Goal: Task Accomplishment & Management: Complete application form

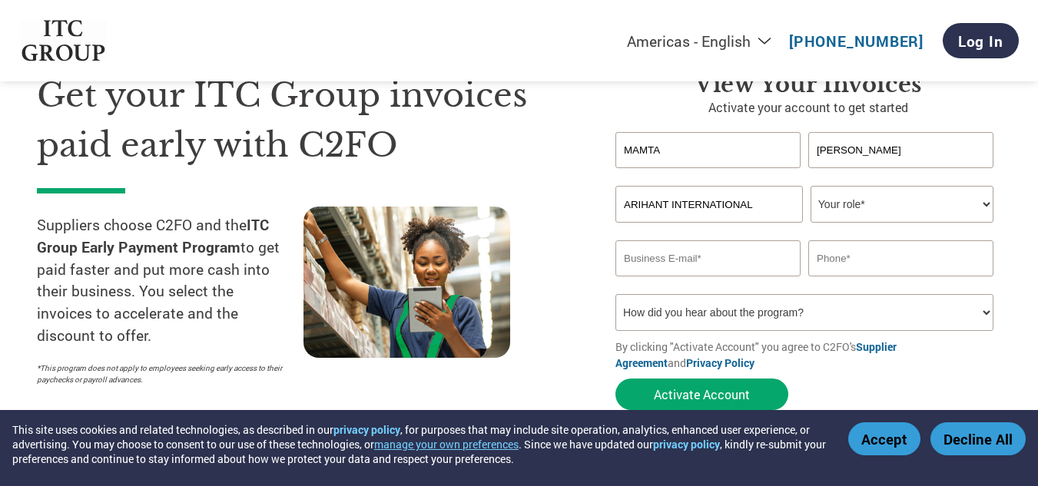
type input "ARIHANT INTERNATIONAL"
click at [989, 201] on select "Your role* CFO Controller Credit Manager Finance Director Treasurer CEO Preside…" at bounding box center [901, 204] width 183 height 37
select select "OFFICE_MANAGER"
click at [810, 186] on select "Your role* CFO Controller Credit Manager Finance Director Treasurer CEO Preside…" at bounding box center [901, 204] width 183 height 37
drag, startPoint x: 674, startPoint y: 155, endPoint x: 601, endPoint y: 152, distance: 73.0
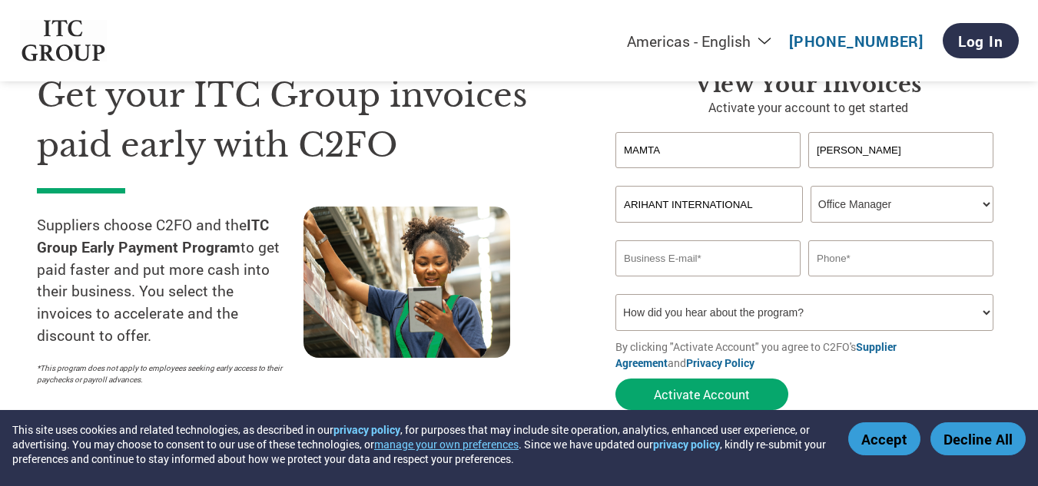
click at [611, 151] on div "View Your Invoices Activate your account to get started [PERSON_NAME] first nam…" at bounding box center [796, 244] width 409 height 347
type input "RAJIV"
click at [762, 265] on input "email" at bounding box center [707, 258] width 185 height 36
type input "[EMAIL_ADDRESS][DOMAIN_NAME]"
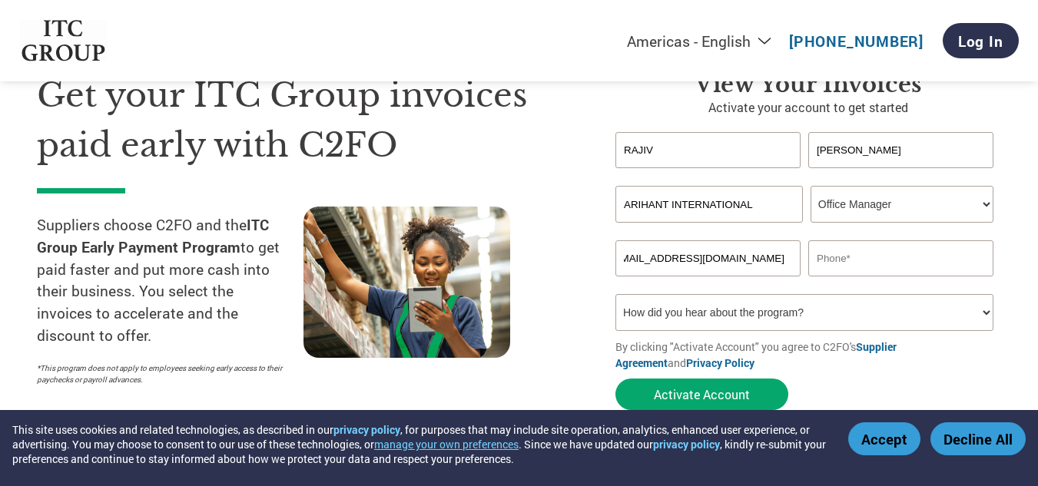
scroll to position [0, 0]
click at [855, 263] on input "text" at bounding box center [900, 258] width 185 height 36
type input "9588001447"
click at [813, 309] on select "How did you hear about the program? Received a letter Email Social Media Online…" at bounding box center [804, 312] width 378 height 37
select select "Email"
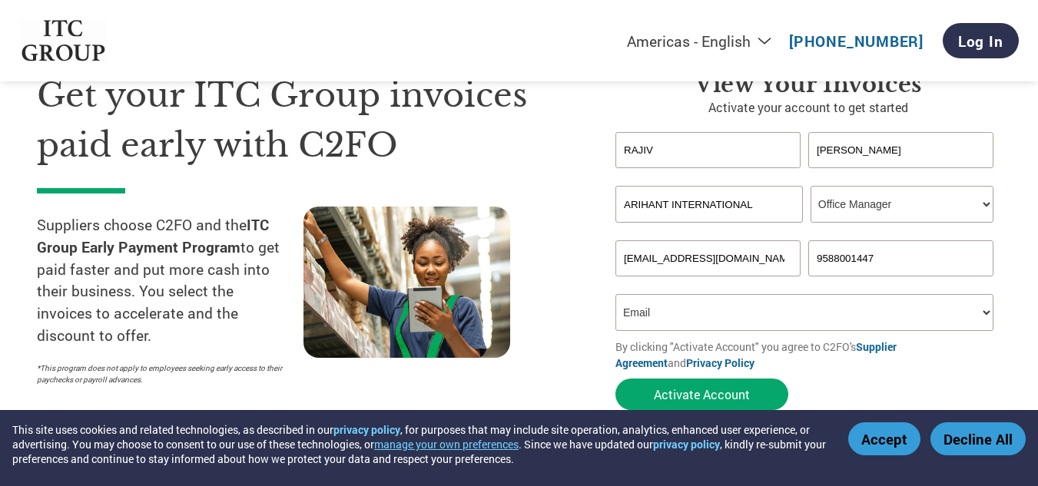
click at [615, 294] on select "How did you hear about the program? Received a letter Email Social Media Online…" at bounding box center [804, 312] width 378 height 37
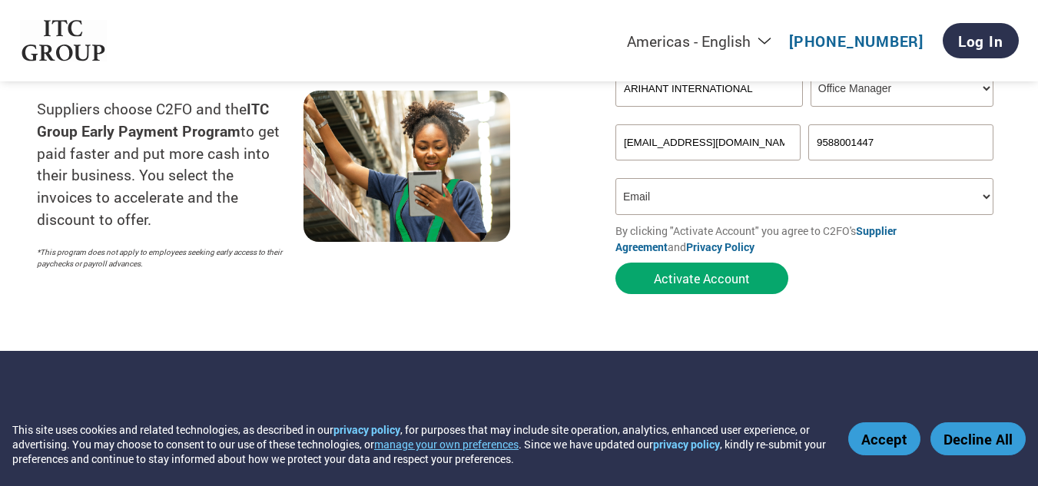
scroll to position [230, 0]
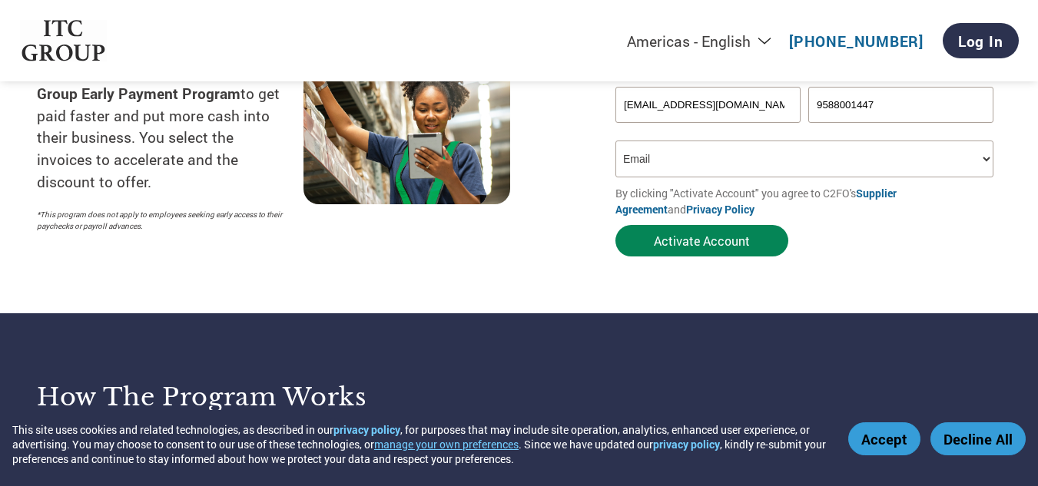
click at [711, 244] on button "Activate Account" at bounding box center [701, 240] width 173 height 31
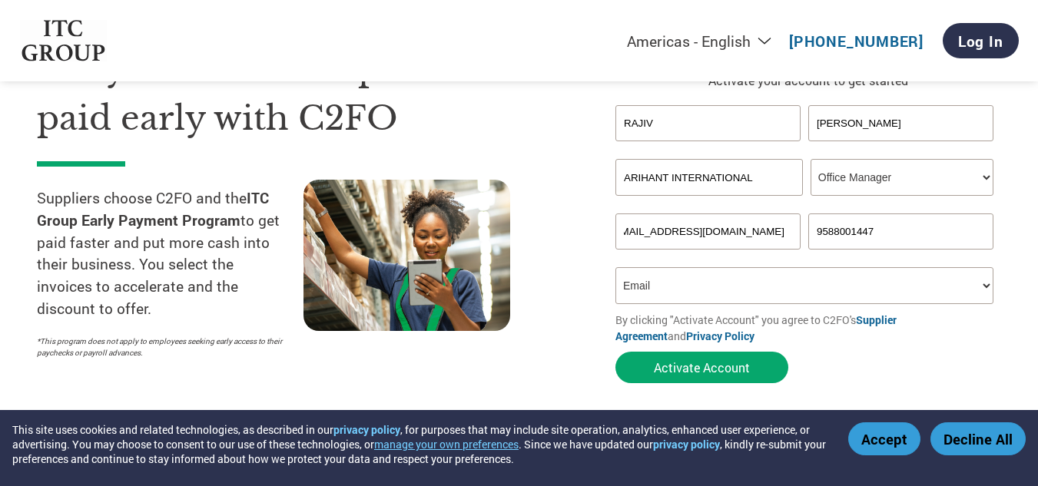
scroll to position [77, 0]
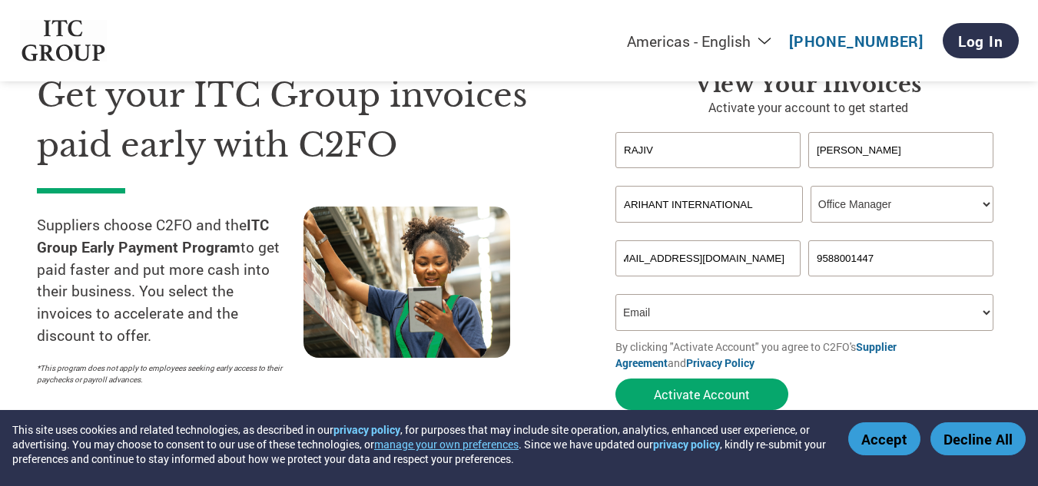
click at [720, 263] on input "[EMAIL_ADDRESS][DOMAIN_NAME]" at bounding box center [707, 258] width 185 height 36
drag, startPoint x: 783, startPoint y: 258, endPoint x: 588, endPoint y: 267, distance: 196.1
click at [588, 267] on div "Get your ITC Group invoices paid early with C2FO Suppliers choose C2FO and the …" at bounding box center [519, 213] width 964 height 409
type input "[EMAIL_ADDRESS][DOMAIN_NAME]"
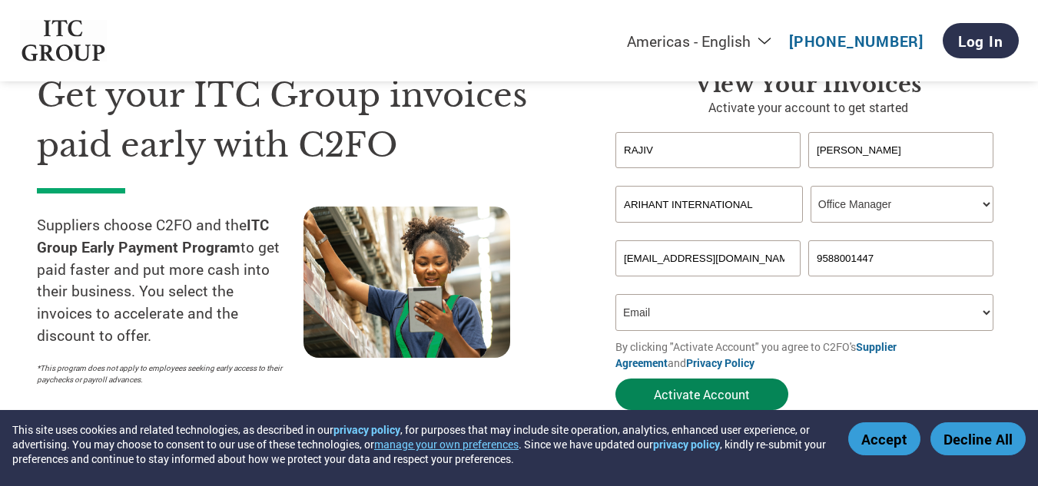
click at [707, 391] on button "Activate Account" at bounding box center [701, 394] width 173 height 31
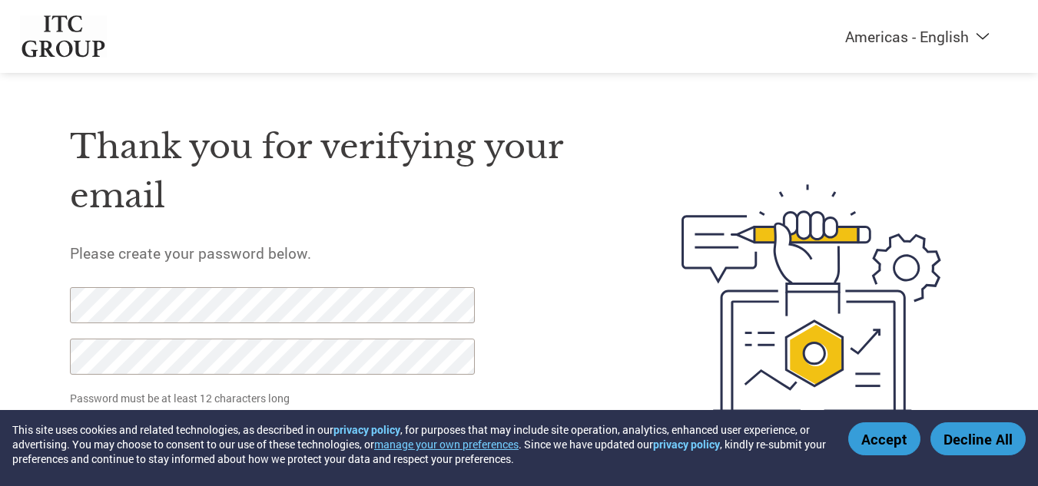
scroll to position [59, 0]
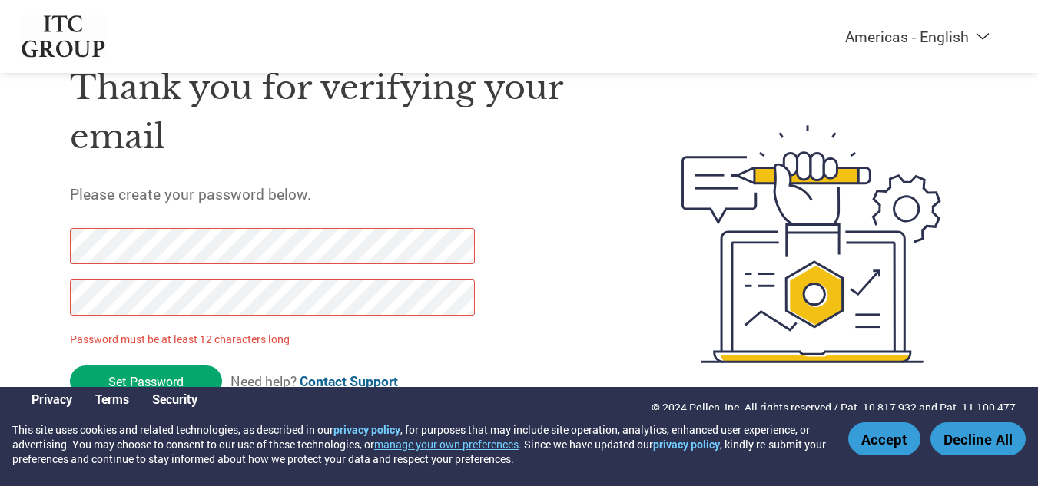
drag, startPoint x: 161, startPoint y: 373, endPoint x: 59, endPoint y: 244, distance: 163.5
click at [59, 244] on div "Thank you for verifying your email Please create your password below. Password …" at bounding box center [519, 244] width 999 height 407
click at [147, 376] on input "Set Password" at bounding box center [146, 381] width 152 height 31
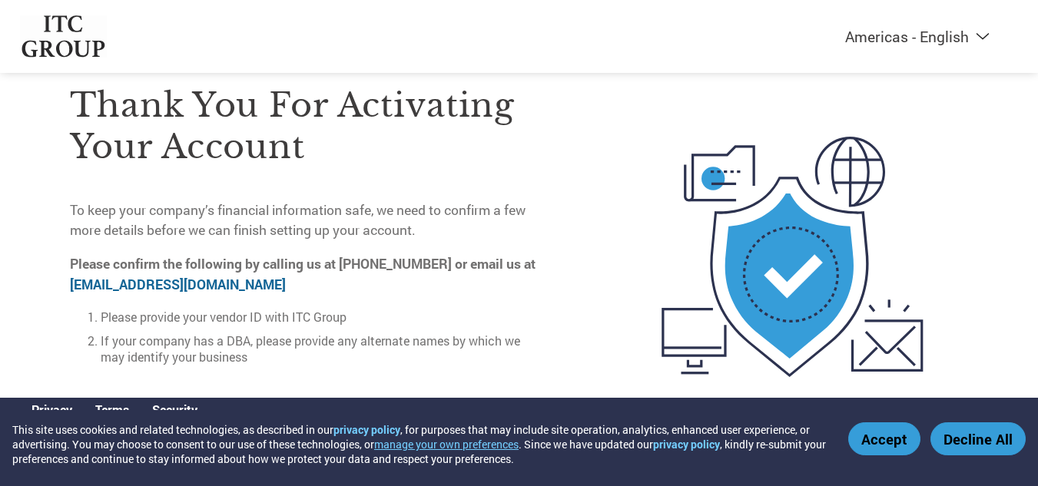
scroll to position [70, 0]
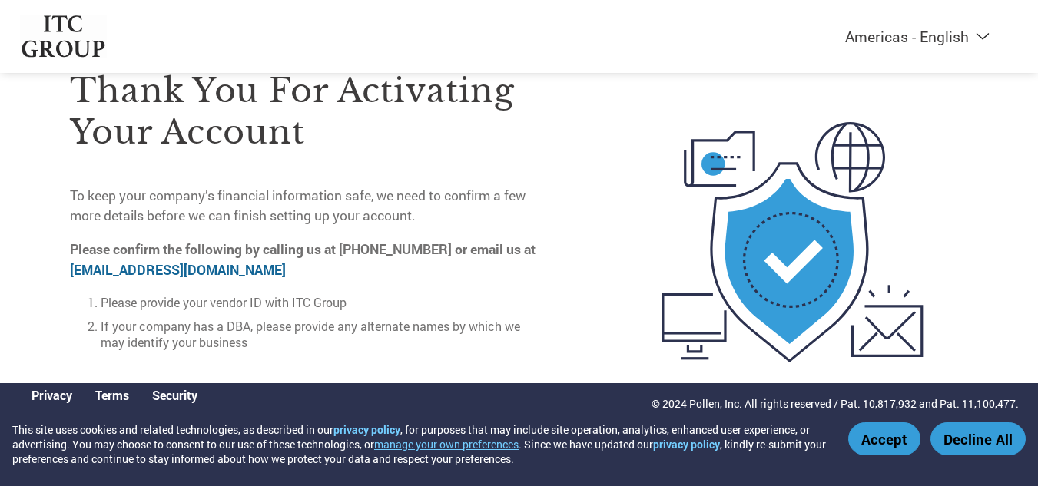
click at [112, 263] on link "on-boarding@c2fo.com" at bounding box center [178, 270] width 216 height 18
click at [985, 33] on select "Americas - English Américas - Español Américas - Português Amériques - Français…" at bounding box center [822, 36] width 356 height 19
select select "en-IN"
click at [742, 27] on select "Americas - English Américas - Español Américas - Português Amériques - Français…" at bounding box center [822, 36] width 356 height 19
